Goal: Task Accomplishment & Management: Complete application form

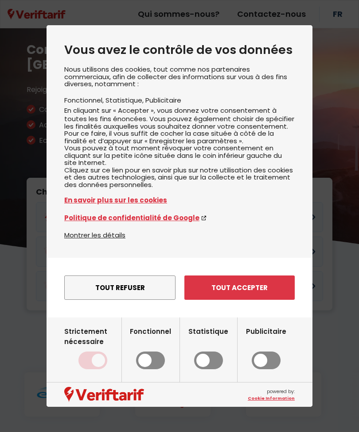
click at [207, 299] on button "Tout accepter" at bounding box center [239, 288] width 110 height 24
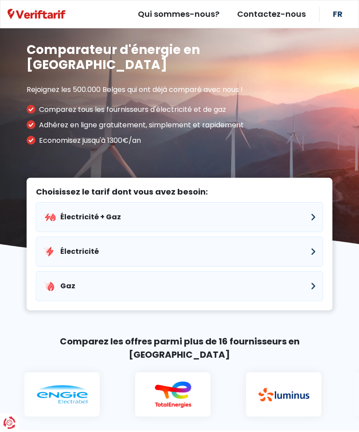
click at [61, 202] on button "Électricité + Gaz" at bounding box center [179, 217] width 287 height 30
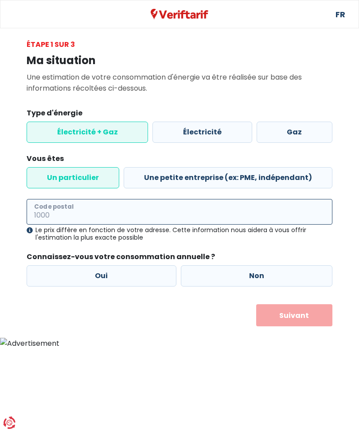
click at [50, 208] on input "Code postal" at bounding box center [179, 212] width 305 height 26
type input "1560"
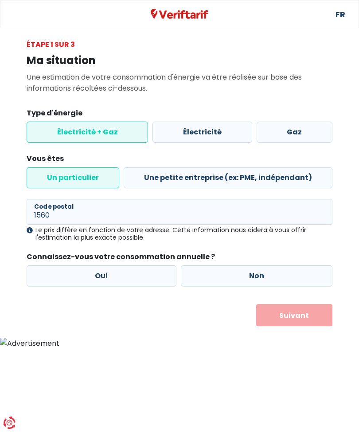
click at [74, 275] on label "Oui" at bounding box center [102, 276] width 150 height 21
click at [74, 275] on input "Oui" at bounding box center [102, 276] width 150 height 21
radio input "true"
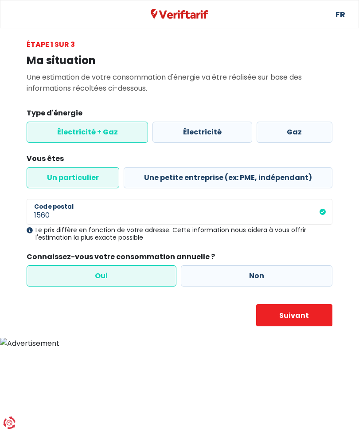
click at [270, 312] on button "Suivant" at bounding box center [294, 316] width 77 height 22
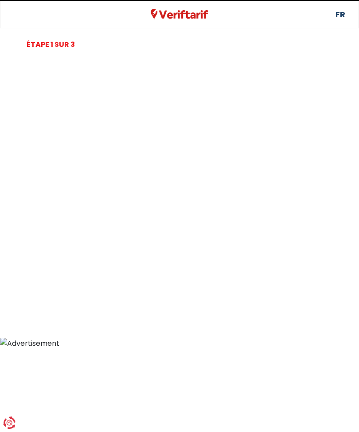
select select
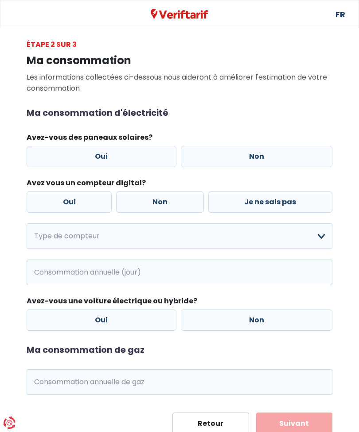
click at [56, 161] on label "Oui" at bounding box center [102, 156] width 150 height 21
click at [56, 161] on input "Oui" at bounding box center [102, 156] width 150 height 21
radio input "true"
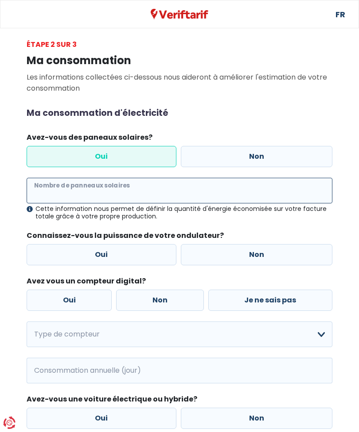
click at [61, 194] on input "Nombre de panneaux solaires" at bounding box center [179, 191] width 305 height 26
type input "16"
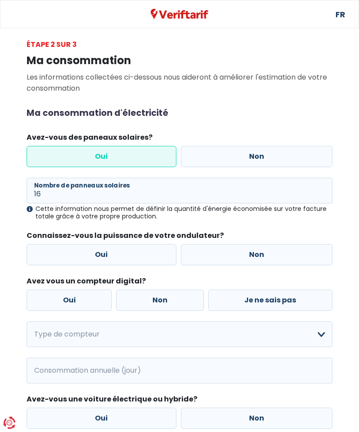
click at [48, 252] on label "Oui" at bounding box center [102, 254] width 150 height 21
click at [48, 252] on input "Oui" at bounding box center [102, 254] width 150 height 21
radio input "true"
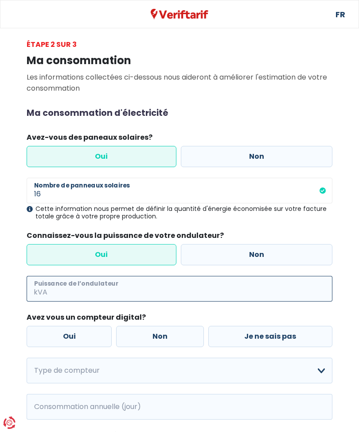
click at [50, 289] on input "Puissance de l’ondulateur" at bounding box center [190, 289] width 283 height 26
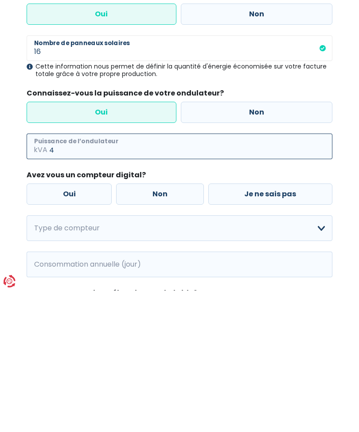
type input "4"
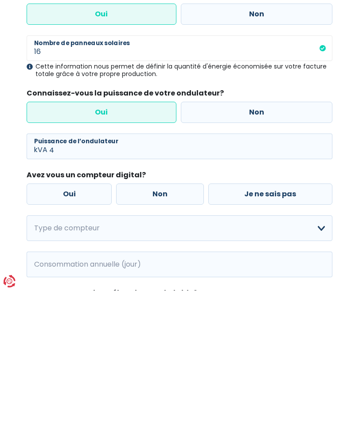
click at [38, 325] on label "Oui" at bounding box center [69, 335] width 85 height 21
click at [38, 325] on input "Oui" at bounding box center [69, 335] width 85 height 21
radio input "true"
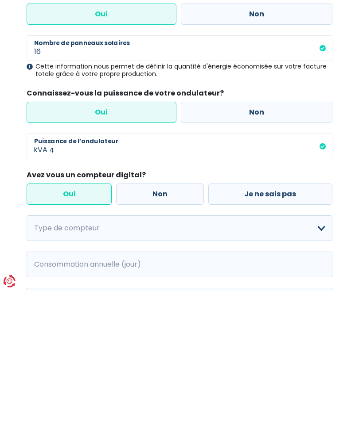
scroll to position [143, 0]
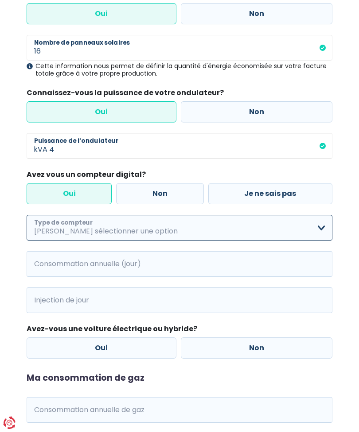
click at [46, 222] on select "Mono-horaire Bi-horaire Mono-horaire + exclusif nuit Bi-horaire + exclusif nuit…" at bounding box center [179, 228] width 305 height 26
select select "day_night_bi_hourly"
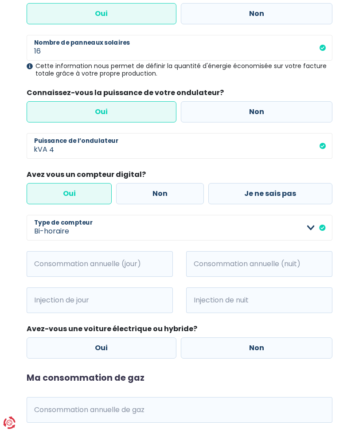
click at [46, 262] on span "kWh" at bounding box center [39, 264] width 24 height 26
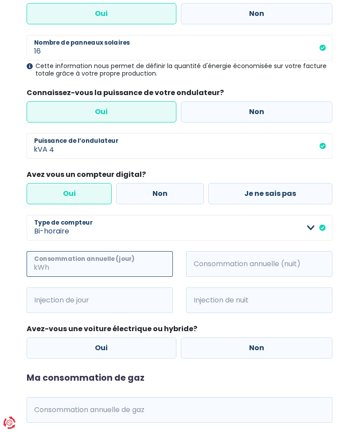
click at [70, 266] on input "Consommation annuelle (jour)" at bounding box center [112, 264] width 122 height 26
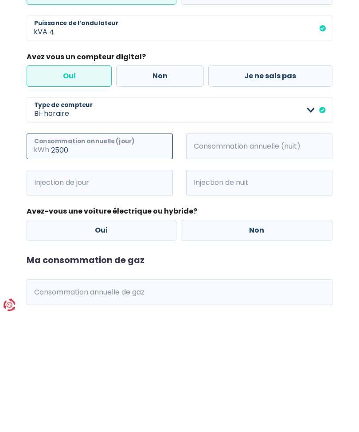
type input "2500"
click at [203, 252] on span "kWh" at bounding box center [198, 265] width 24 height 26
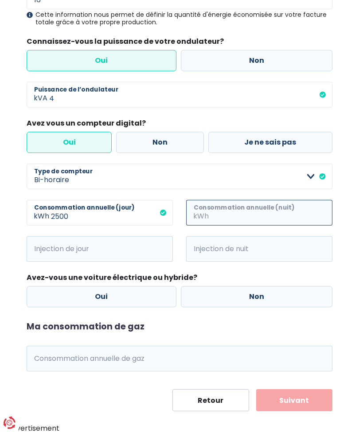
click at [216, 213] on input "Consommation annuelle (nuit)" at bounding box center [271, 213] width 122 height 26
type input "800"
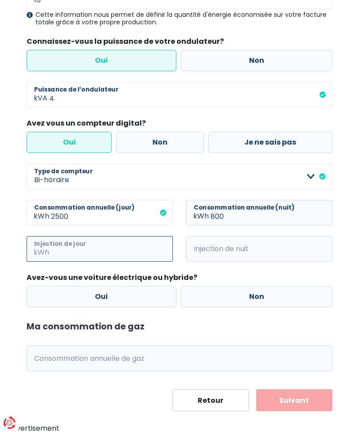
click at [55, 247] on input "Injection de jour" at bounding box center [112, 249] width 122 height 26
type input "1500"
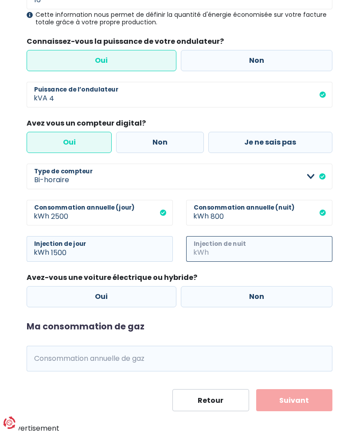
click at [223, 248] on input "Injection de nuit" at bounding box center [271, 249] width 122 height 26
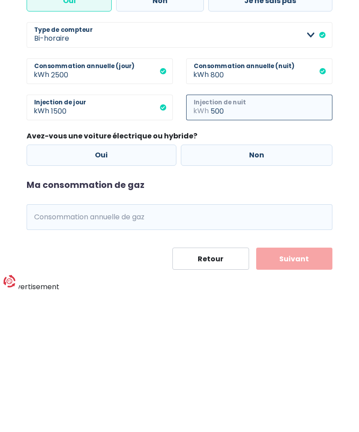
type input "500"
click at [195, 286] on label "Non" at bounding box center [257, 296] width 152 height 21
click at [195, 286] on input "Non" at bounding box center [257, 296] width 152 height 21
radio input "true"
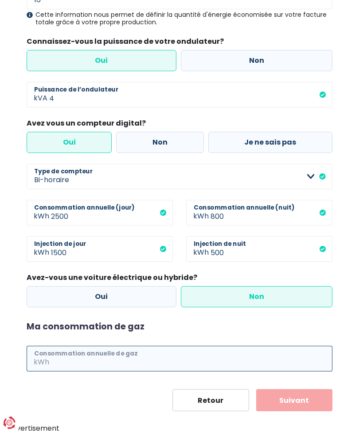
click at [61, 356] on input "Consommation annuelle de gaz" at bounding box center [191, 359] width 281 height 26
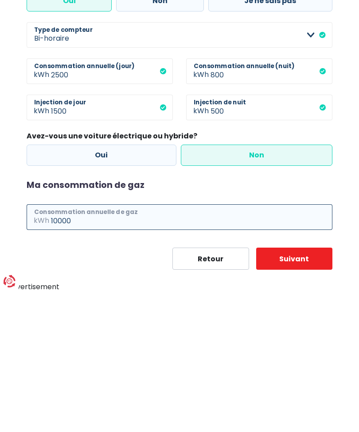
type input "10000"
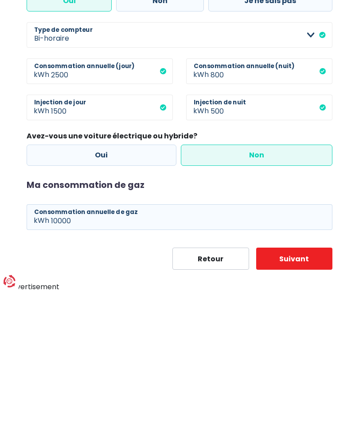
click at [290, 389] on button "Suivant" at bounding box center [294, 400] width 77 height 22
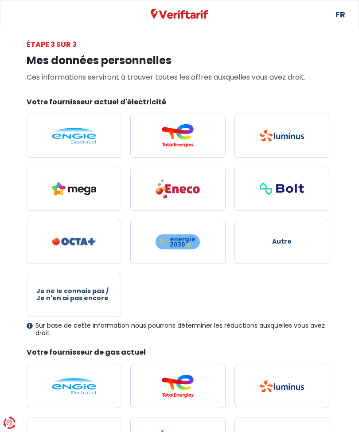
click at [52, 143] on img at bounding box center [74, 136] width 44 height 16
click at [52, 143] on input "radio" at bounding box center [74, 136] width 95 height 44
radio input "true"
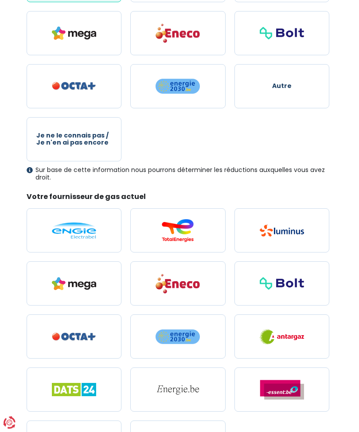
scroll to position [146, 0]
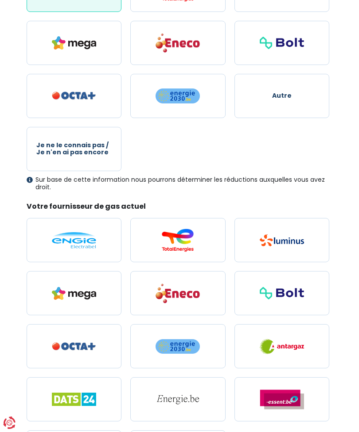
click at [54, 241] on img at bounding box center [74, 240] width 44 height 16
click at [54, 241] on input "radio" at bounding box center [74, 240] width 95 height 44
radio input "true"
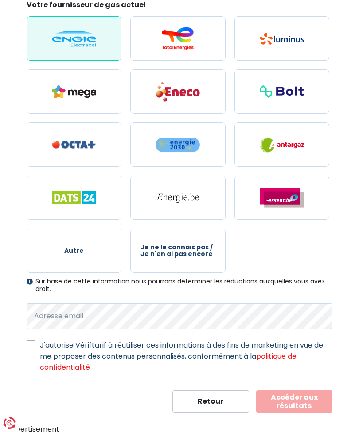
scroll to position [348, 0]
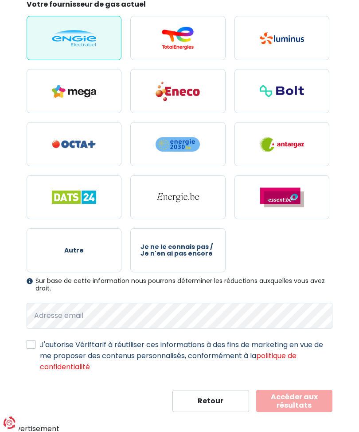
select select "day_night_bi_hourly"
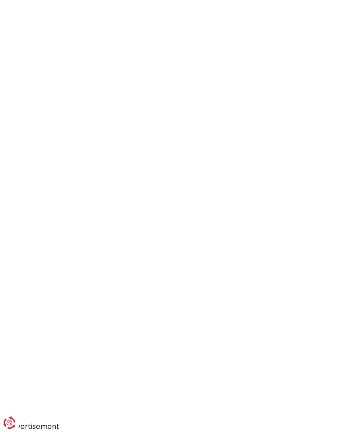
scroll to position [194, 0]
